Goal: Browse casually: Explore the website without a specific task or goal

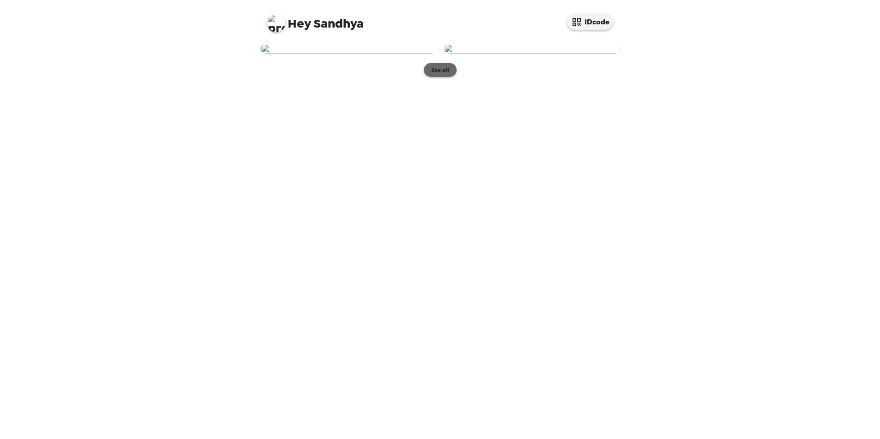
click at [434, 77] on button "See all" at bounding box center [440, 70] width 33 height 14
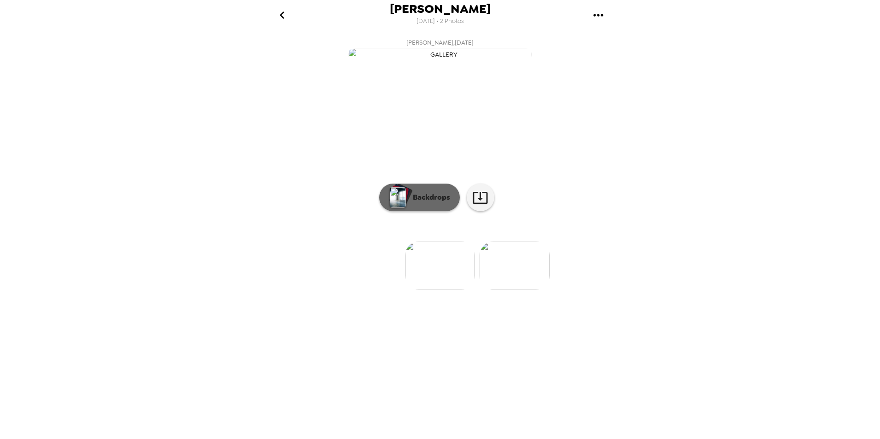
click at [440, 203] on p "Backdrops" at bounding box center [429, 197] width 42 height 11
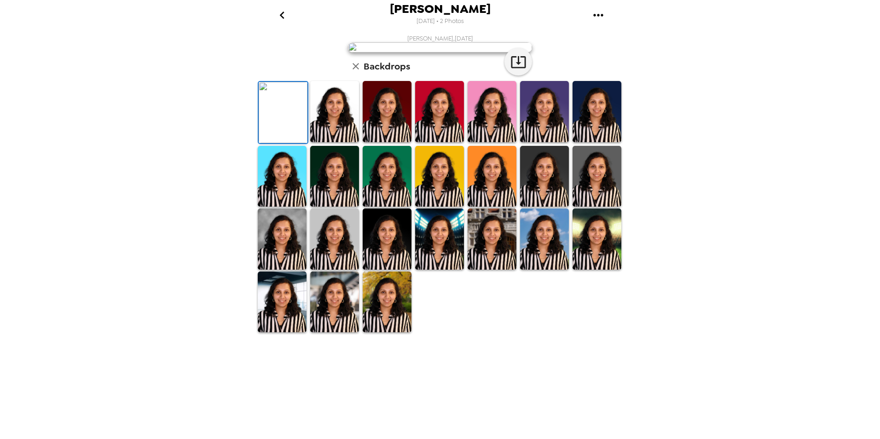
scroll to position [46, 0]
click at [402, 142] on img at bounding box center [387, 111] width 49 height 61
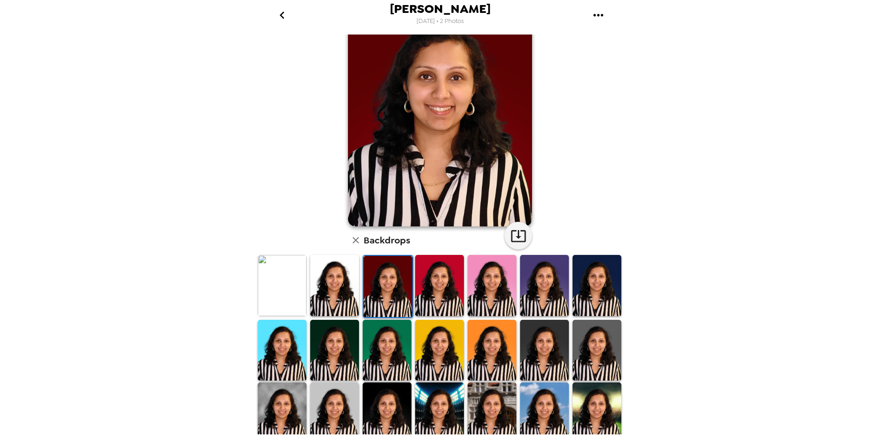
click at [438, 288] on img at bounding box center [439, 285] width 49 height 61
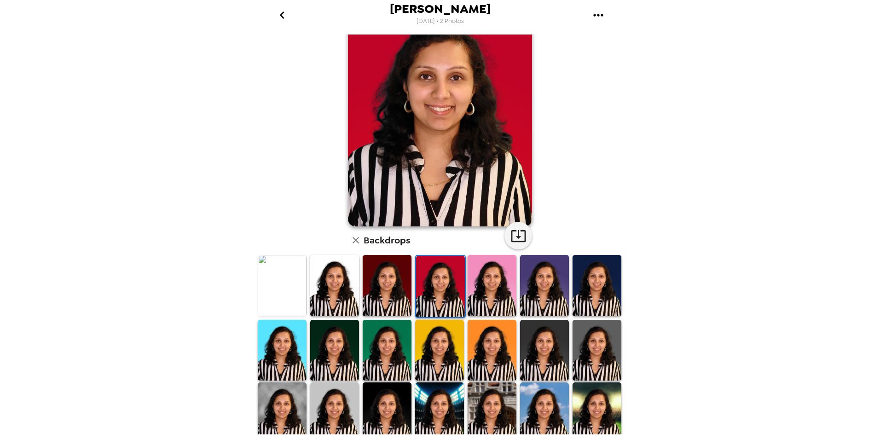
click at [494, 289] on img at bounding box center [492, 285] width 49 height 61
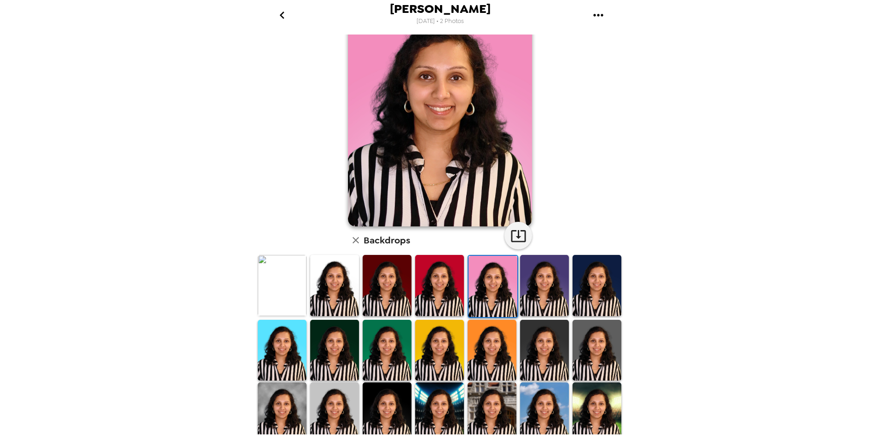
click at [332, 289] on img at bounding box center [334, 285] width 49 height 61
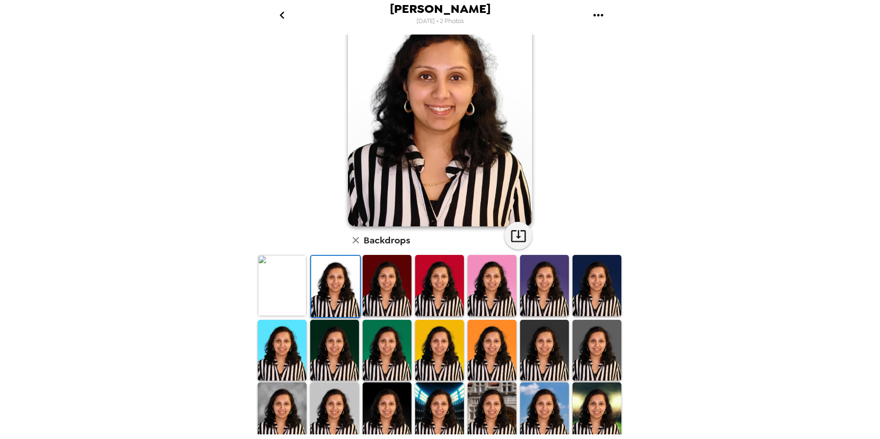
click at [326, 398] on img at bounding box center [334, 412] width 49 height 61
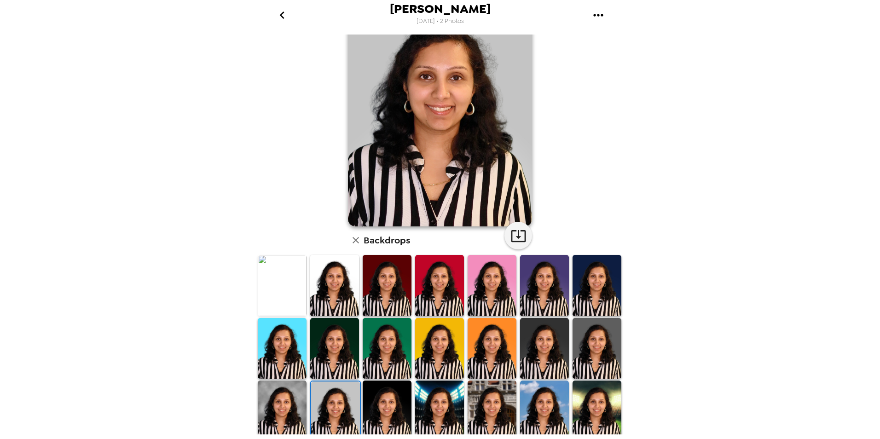
click at [292, 272] on img at bounding box center [282, 285] width 49 height 61
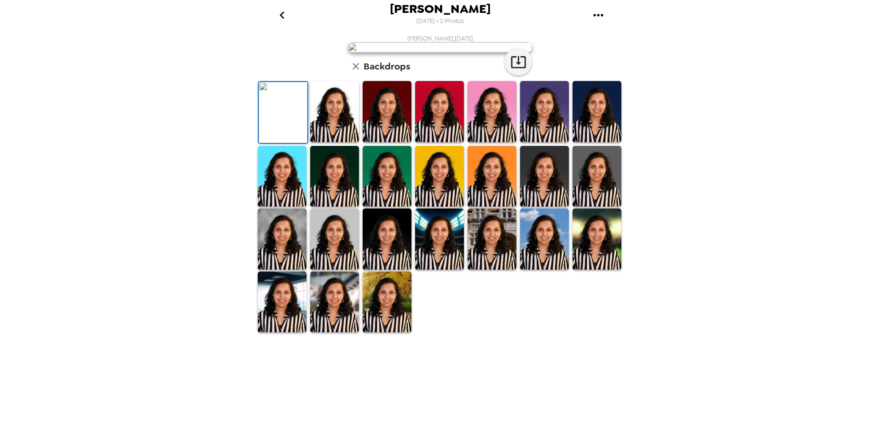
click at [554, 270] on img at bounding box center [544, 238] width 49 height 61
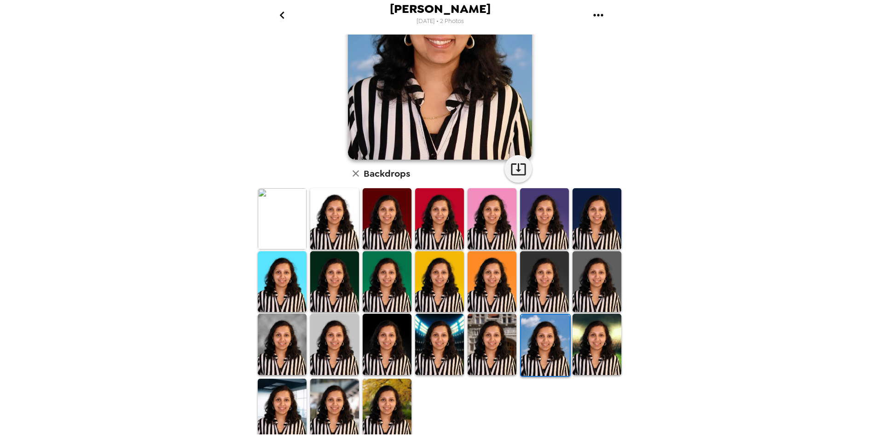
scroll to position [114, 0]
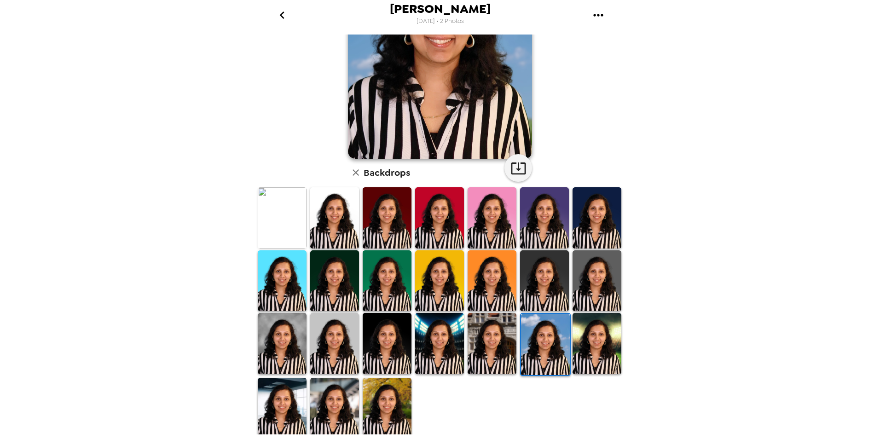
click at [580, 353] on img at bounding box center [597, 343] width 49 height 61
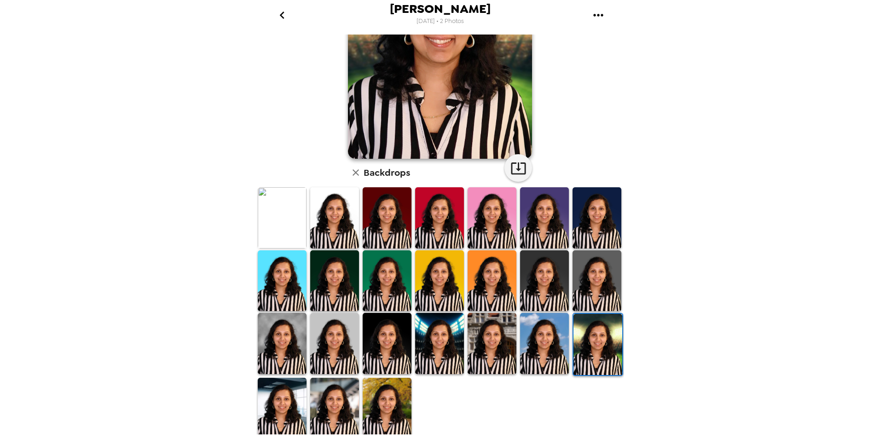
click at [400, 401] on img at bounding box center [387, 408] width 49 height 61
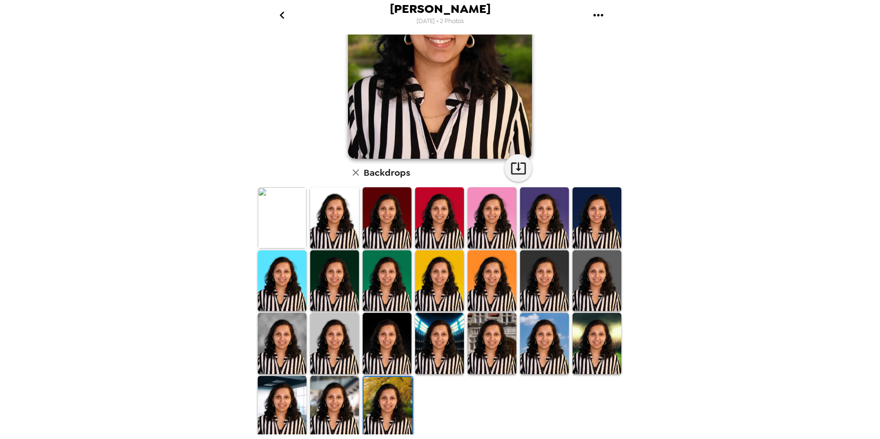
click at [395, 282] on img at bounding box center [387, 280] width 49 height 61
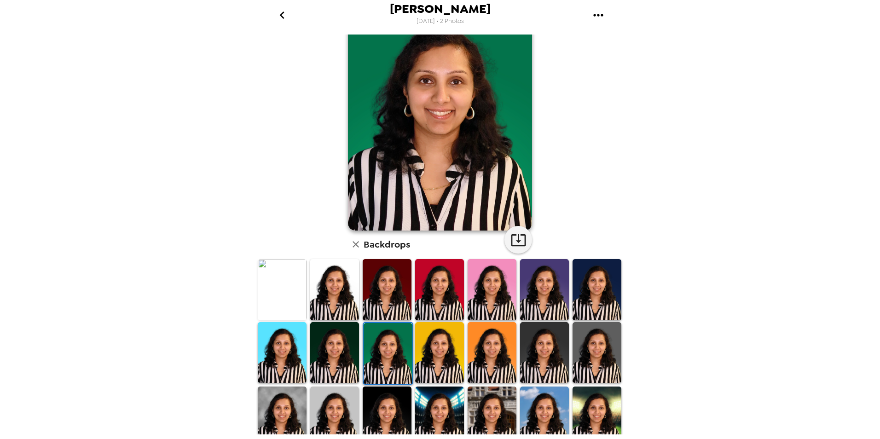
scroll to position [39, 0]
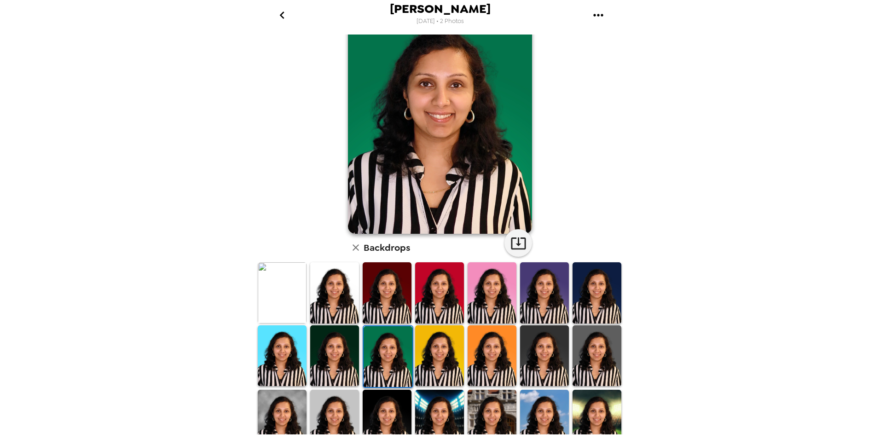
click at [283, 294] on img at bounding box center [282, 292] width 49 height 61
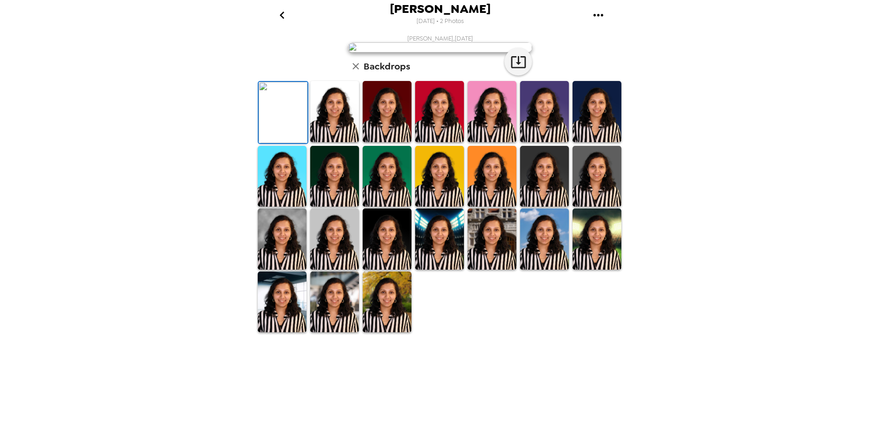
click at [347, 142] on img at bounding box center [334, 111] width 49 height 61
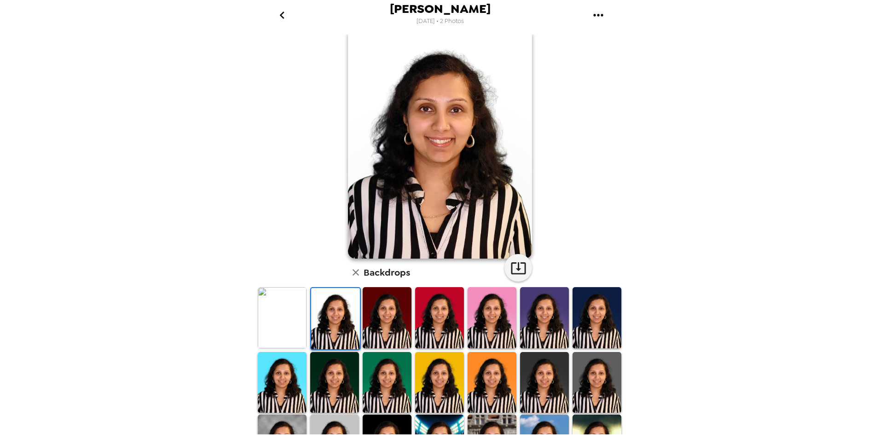
scroll to position [0, 0]
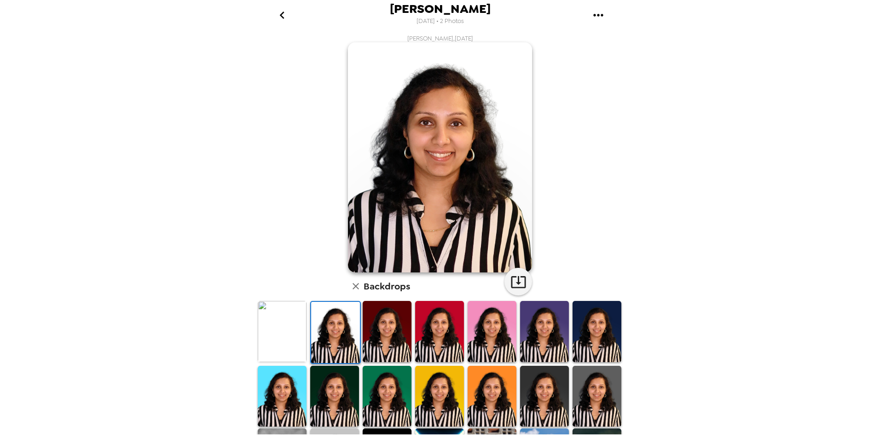
click at [599, 319] on img at bounding box center [597, 331] width 49 height 61
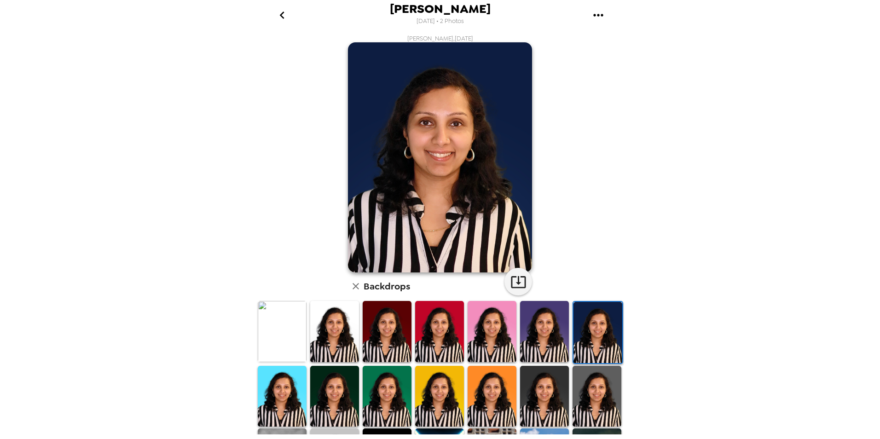
click at [383, 388] on img at bounding box center [387, 396] width 49 height 61
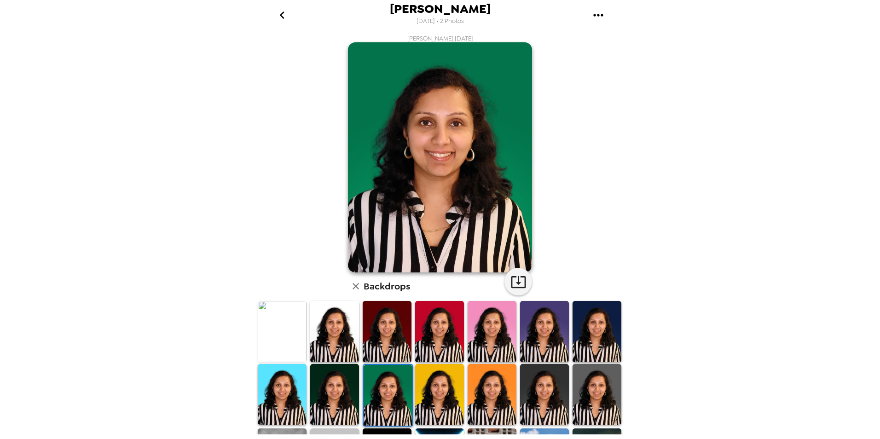
click at [483, 391] on img at bounding box center [492, 394] width 49 height 61
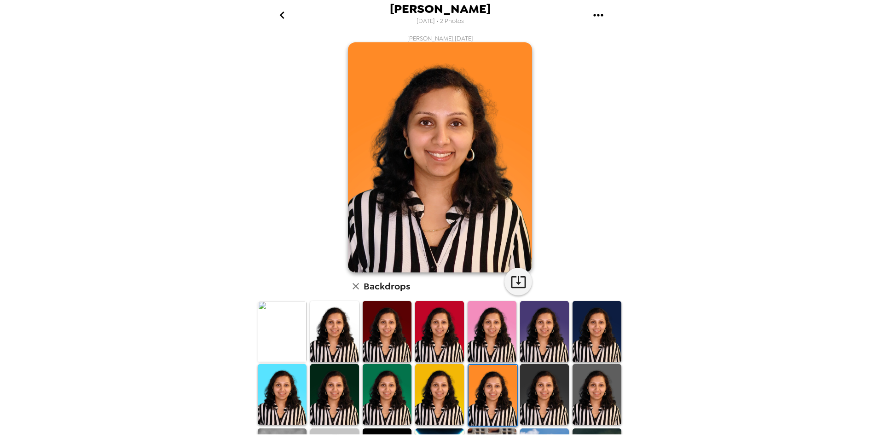
click at [734, 276] on div "[PERSON_NAME] [DATE] • 2 Photos [PERSON_NAME] , [DATE] Backdrops" at bounding box center [440, 219] width 880 height 439
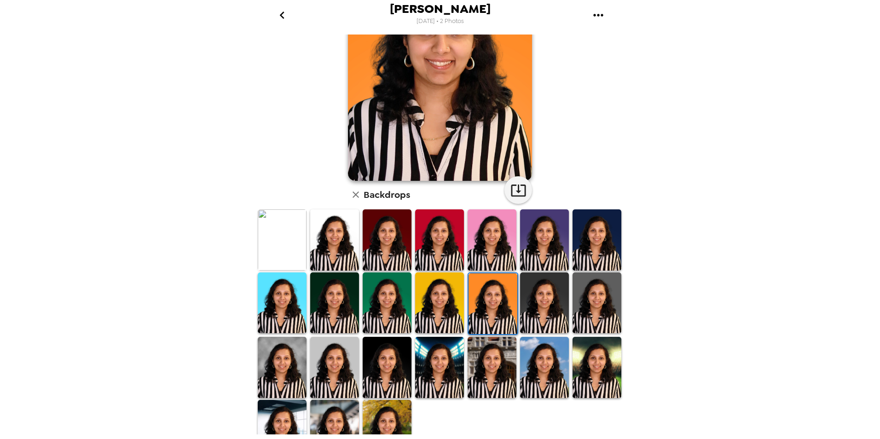
scroll to position [92, 0]
click at [282, 417] on img at bounding box center [282, 429] width 49 height 61
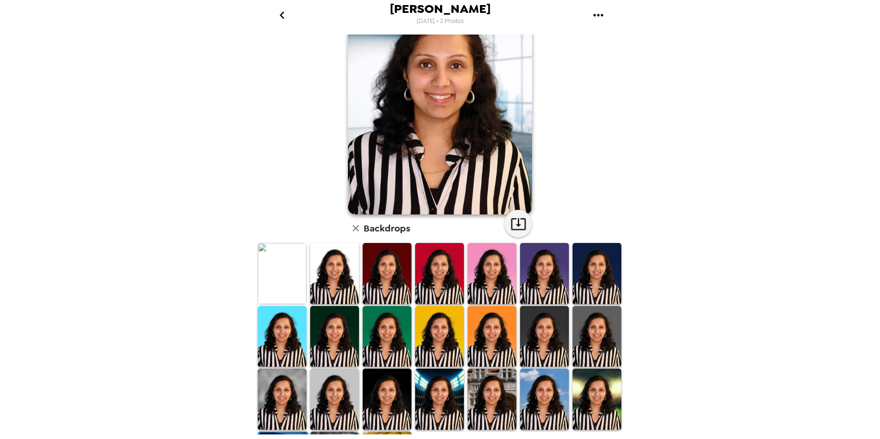
scroll to position [114, 0]
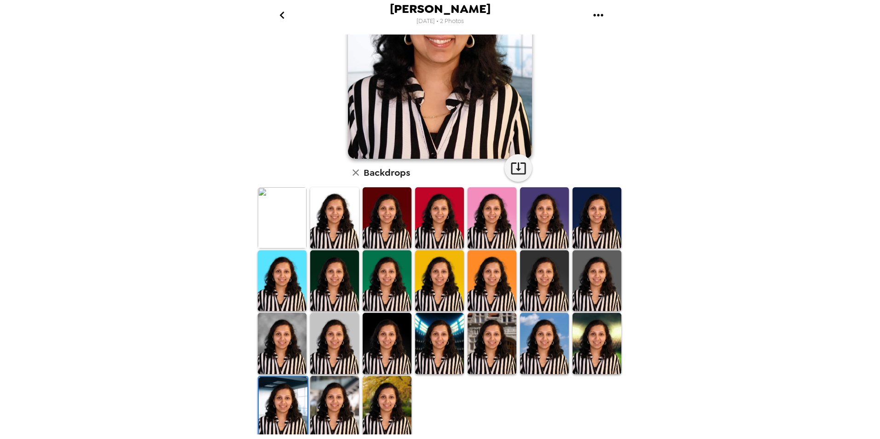
click at [539, 277] on img at bounding box center [544, 280] width 49 height 61
